Goal: Use online tool/utility

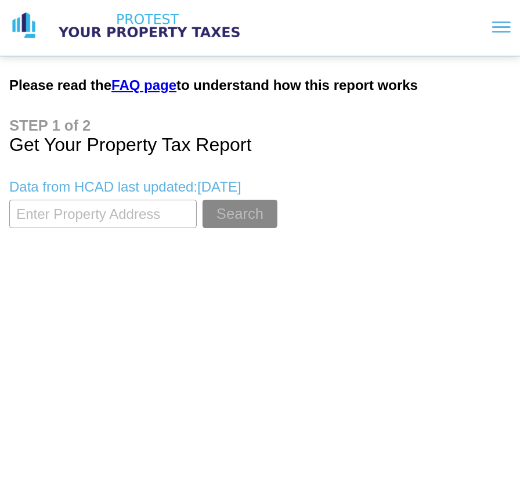
click at [83, 218] on input "textbox" at bounding box center [102, 214] width 187 height 28
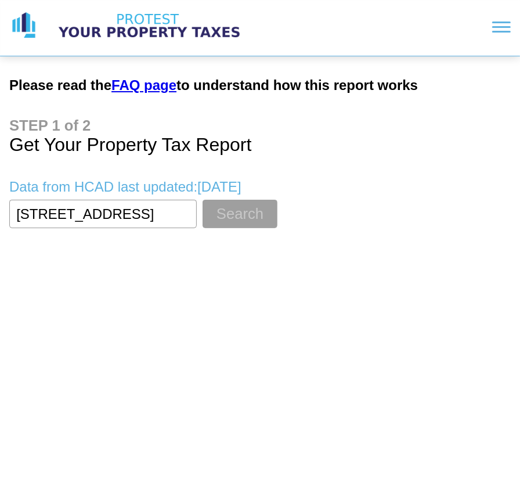
type input "[STREET_ADDRESS]"
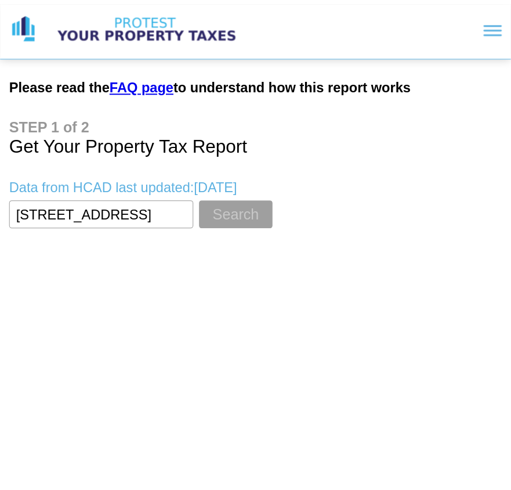
scroll to position [0, 0]
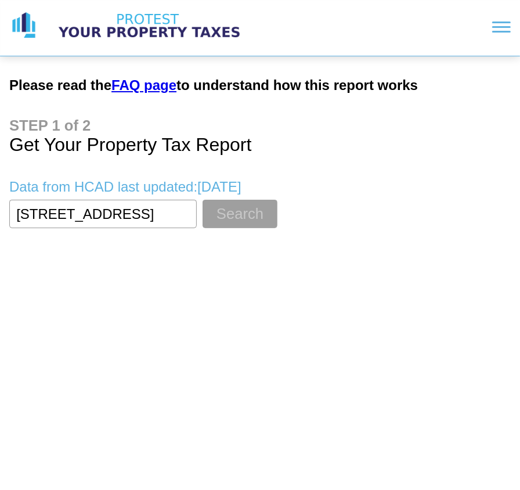
click at [230, 208] on button "Search" at bounding box center [239, 214] width 75 height 28
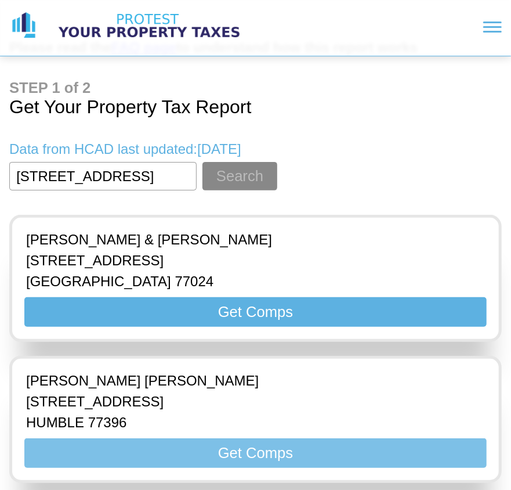
scroll to position [57, 0]
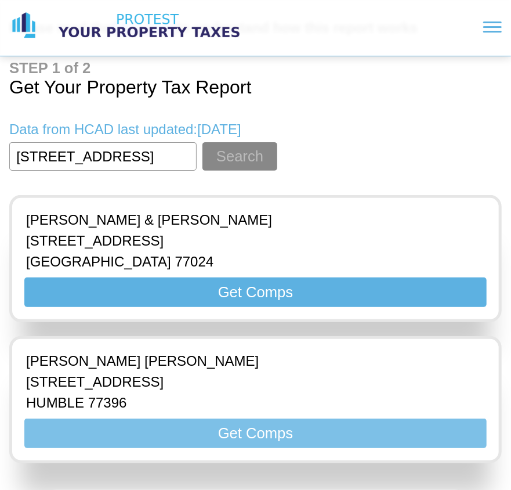
click at [222, 425] on button "Get Comps" at bounding box center [255, 433] width 462 height 30
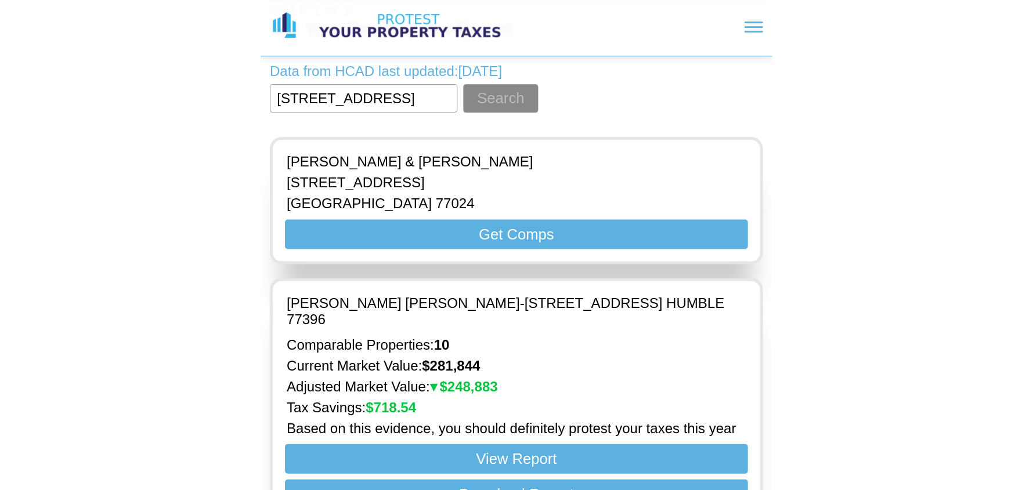
scroll to position [174, 0]
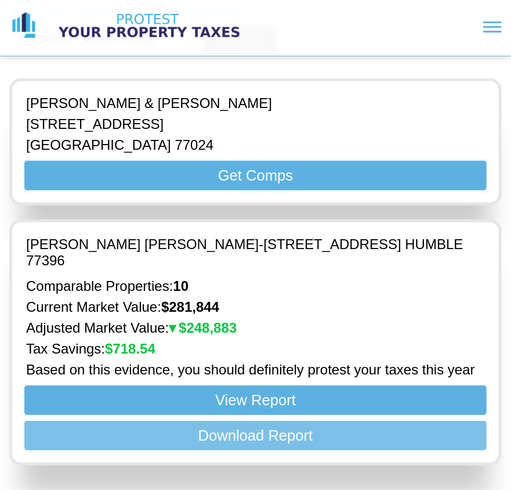
click at [227, 434] on button "Download Report" at bounding box center [255, 436] width 462 height 30
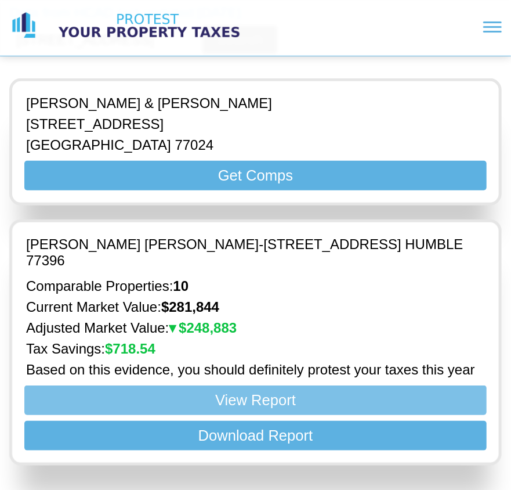
click at [263, 395] on button "View Report" at bounding box center [255, 400] width 462 height 30
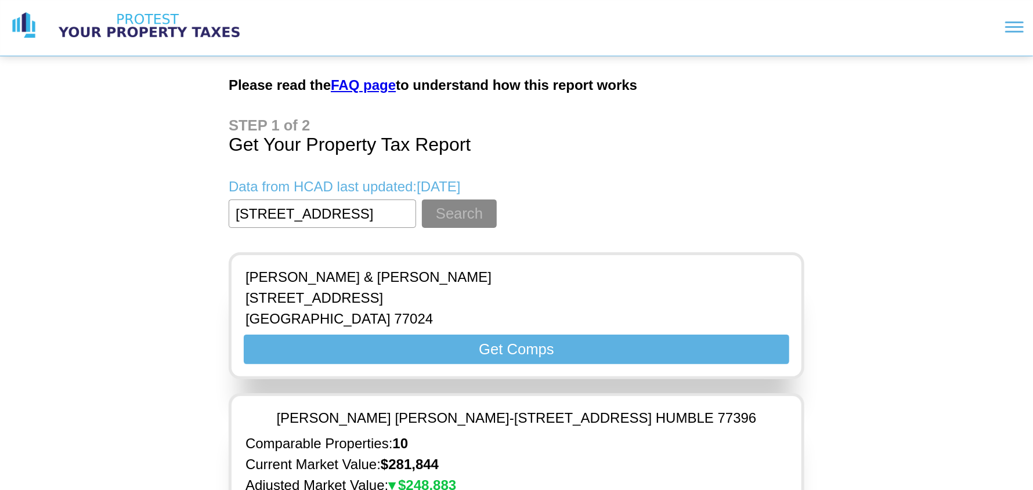
scroll to position [0, 0]
click at [359, 86] on link "FAQ page" at bounding box center [363, 85] width 65 height 16
